Goal: Complete application form

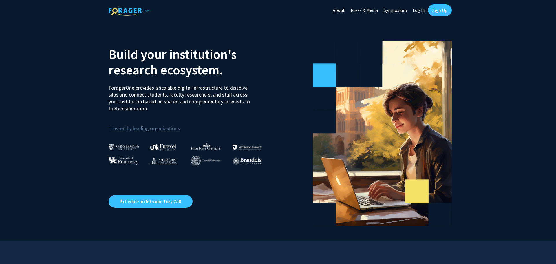
click at [414, 7] on link "Log In" at bounding box center [418, 10] width 18 height 20
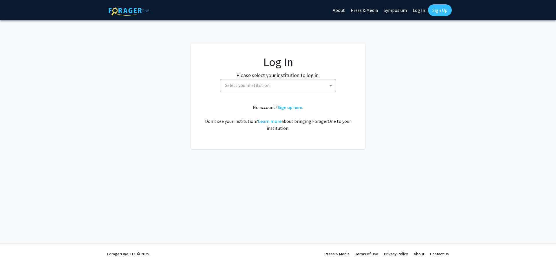
click at [268, 79] on span "Select your institution" at bounding box center [279, 85] width 113 height 12
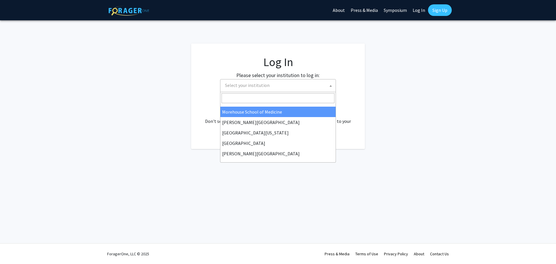
scroll to position [152, 0]
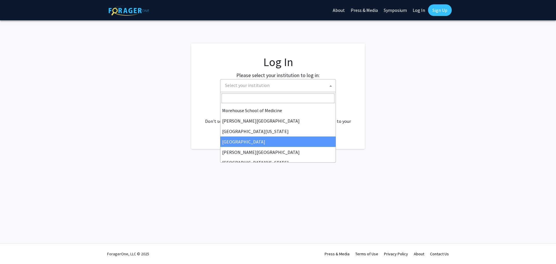
select select "4"
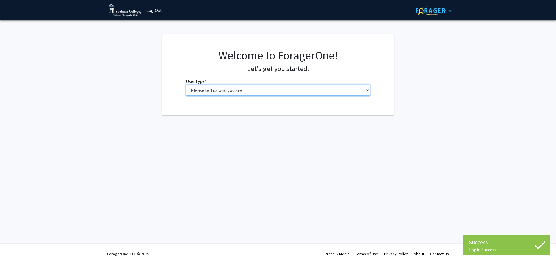
click at [256, 93] on select "Please tell us who you are Undergraduate Student Master's Student Doctoral Cand…" at bounding box center [278, 90] width 184 height 11
select select "1: undergrad"
click at [186, 85] on select "Please tell us who you are Undergraduate Student Master's Student Doctoral Cand…" at bounding box center [278, 90] width 184 height 11
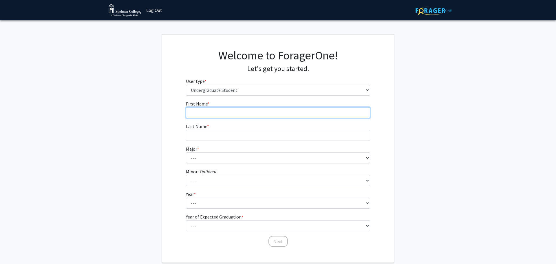
click at [238, 110] on input "First Name * required" at bounding box center [278, 112] width 184 height 11
type input "Layla"
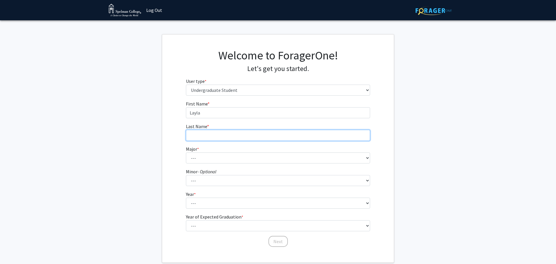
type input "Solomon"
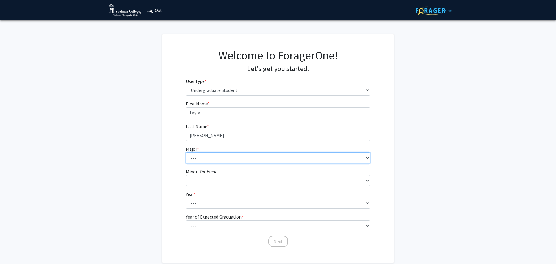
click at [233, 155] on select "--- Art Art History Biochemistry Biology Chemistry Comparative Women’s Studies …" at bounding box center [278, 157] width 184 height 11
select select "29: 275"
click at [186, 152] on select "--- Art Art History Biochemistry Biology Chemistry Comparative Women’s Studies …" at bounding box center [278, 157] width 184 height 11
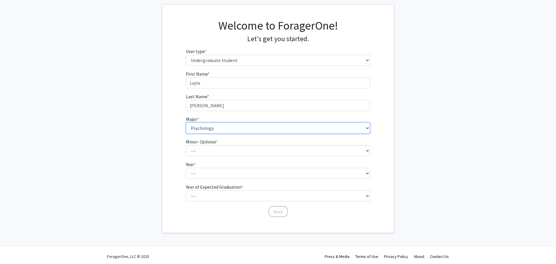
scroll to position [32, 0]
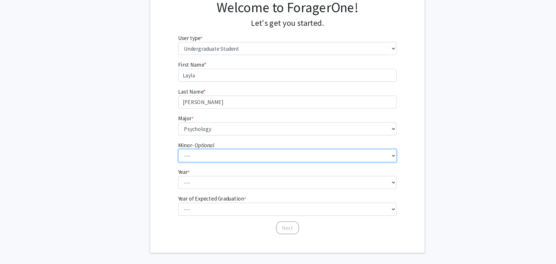
click at [223, 145] on select "--- African Diaspora Studies Anthropology Art History Asian Studies Biochemistr…" at bounding box center [278, 147] width 184 height 11
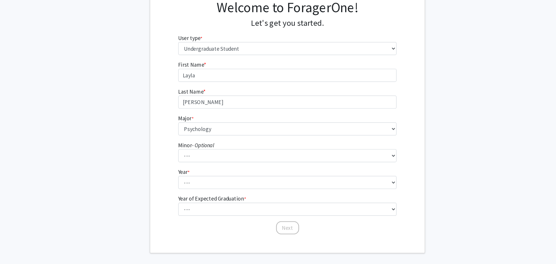
click at [166, 130] on div "First Name * required Layla Last Name * required Solomon Major * required --- A…" at bounding box center [278, 141] width 232 height 147
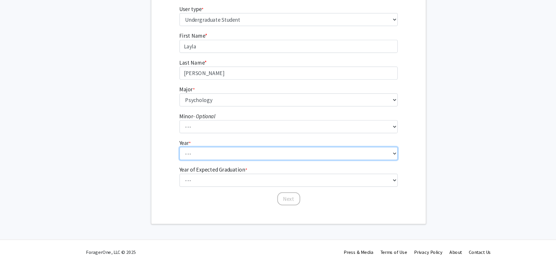
click at [209, 175] on select "--- First-year Sophomore Junior Senior Postbaccalaureate Certificate" at bounding box center [278, 170] width 184 height 11
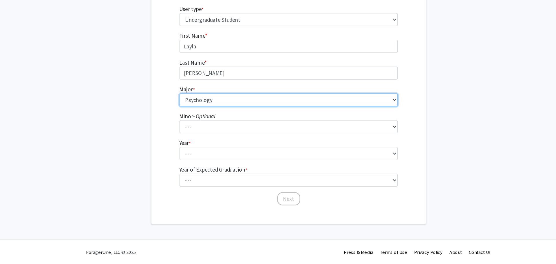
click at [236, 126] on select "--- Art Art History Biochemistry Biology Chemistry Comparative Women’s Studies …" at bounding box center [278, 125] width 184 height 11
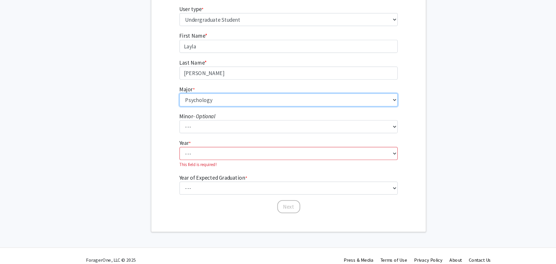
scroll to position [39, 0]
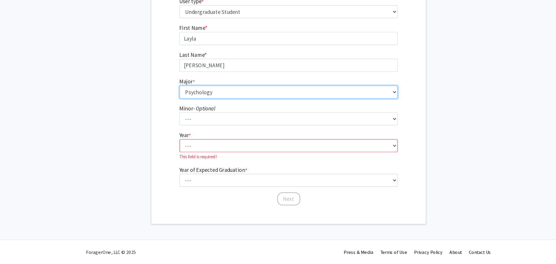
click at [235, 116] on select "--- Art Art History Biochemistry Biology Chemistry Comparative Women’s Studies …" at bounding box center [278, 118] width 184 height 11
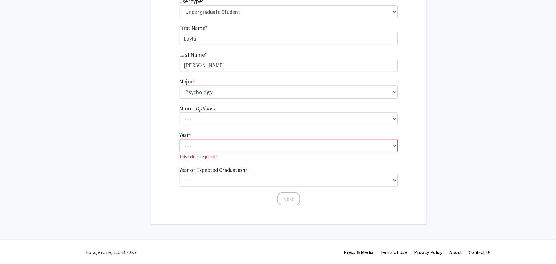
click at [136, 192] on fg-get-started "Welcome to ForagerOne! Let's get you started. User type * required Please tell …" at bounding box center [278, 112] width 556 height 235
click at [216, 168] on select "--- First-year Sophomore Junior Senior Postbaccalaureate Certificate" at bounding box center [278, 163] width 184 height 11
select select "2: sophomore"
click at [186, 165] on select "--- First-year Sophomore Junior Senior Postbaccalaureate Certificate" at bounding box center [278, 163] width 184 height 11
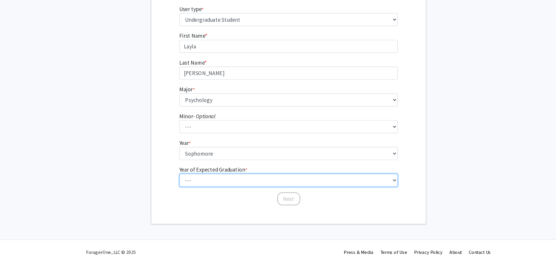
click at [233, 193] on select "--- 2025 2026 2027 2028 2029 2030 2031 2032 2033 2034" at bounding box center [278, 193] width 184 height 11
select select "4: 2028"
click at [186, 188] on select "--- 2025 2026 2027 2028 2029 2030 2031 2032 2033 2034" at bounding box center [278, 193] width 184 height 11
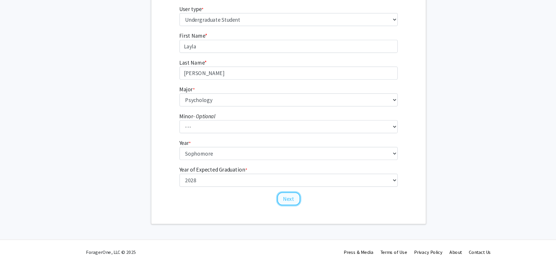
click at [278, 209] on button "Next" at bounding box center [277, 208] width 19 height 11
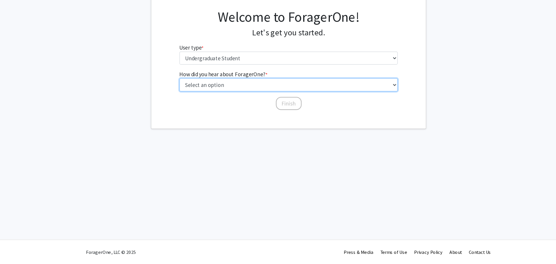
click at [252, 111] on select "Select an option Peer/student recommendation Faculty/staff recommendation Unive…" at bounding box center [278, 112] width 184 height 11
select select "2: faculty_recommendation"
click at [186, 107] on select "Select an option Peer/student recommendation Faculty/staff recommendation Unive…" at bounding box center [278, 112] width 184 height 11
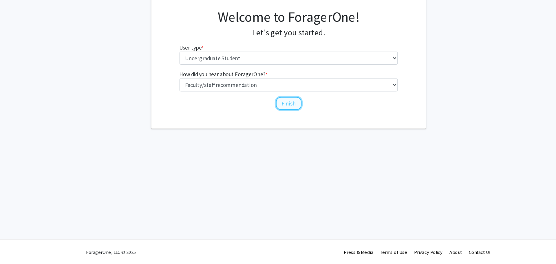
click at [279, 126] on button "Finish" at bounding box center [278, 128] width 22 height 11
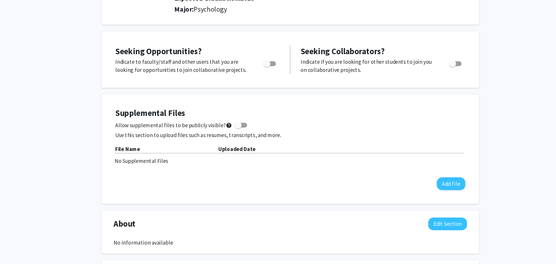
scroll to position [79, 0]
